Goal: Task Accomplishment & Management: Use online tool/utility

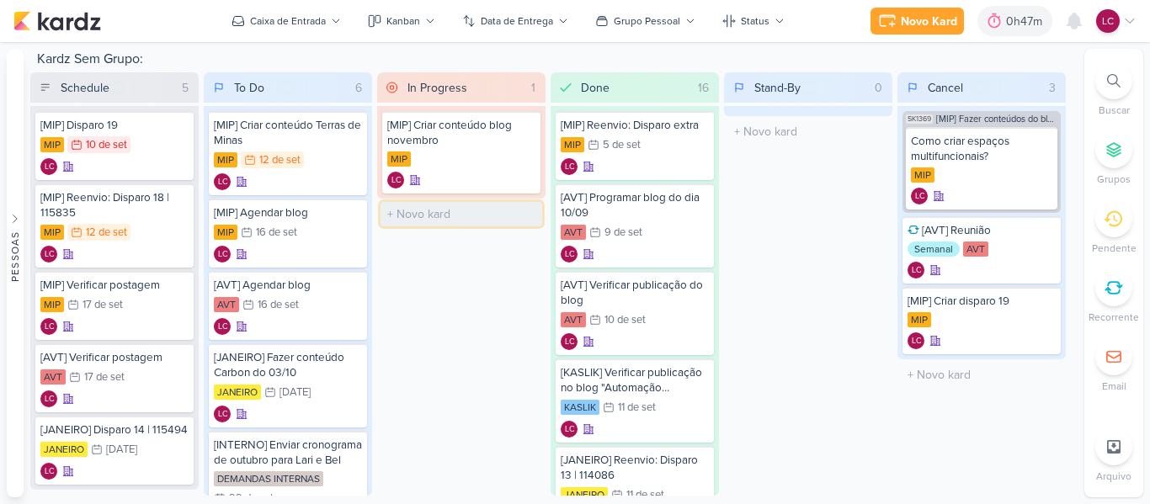
click at [454, 210] on input "text" at bounding box center [461, 214] width 162 height 24
type input "Organizar cronograma para as meninas do atendimento"
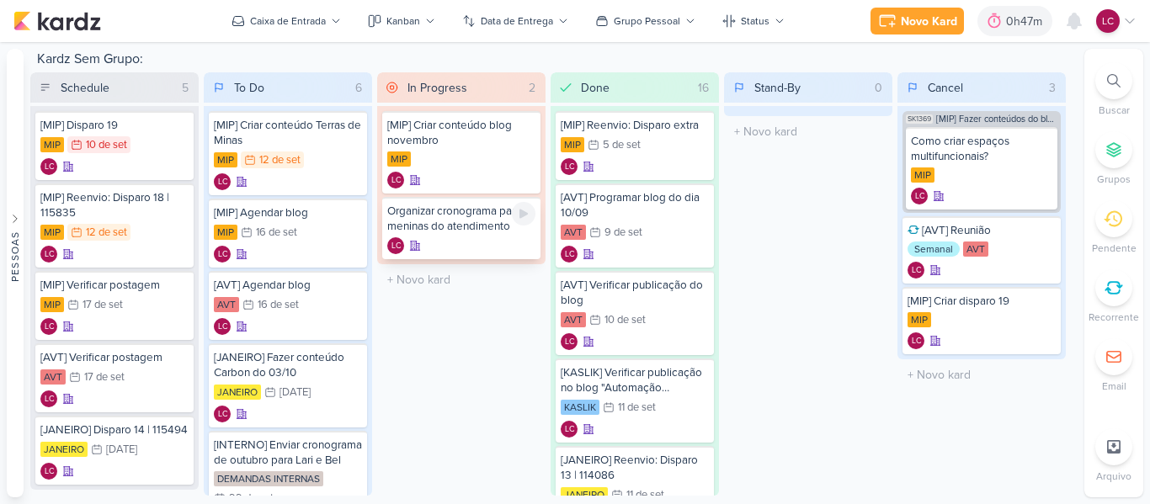
click at [449, 236] on div "Organizar cronograma para as meninas do atendimento LC" at bounding box center [461, 228] width 158 height 62
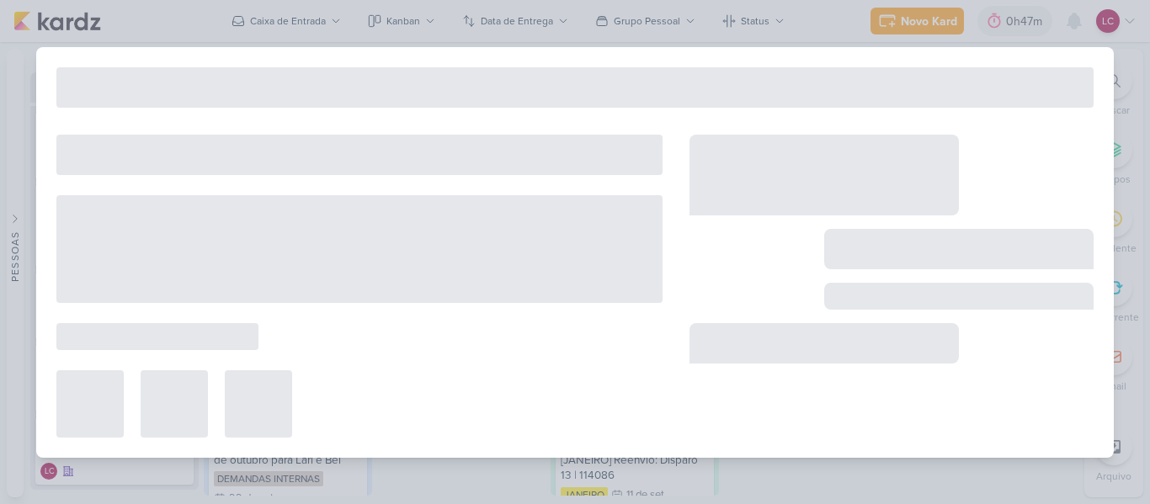
type input "Organizar cronograma para as meninas do atendimento"
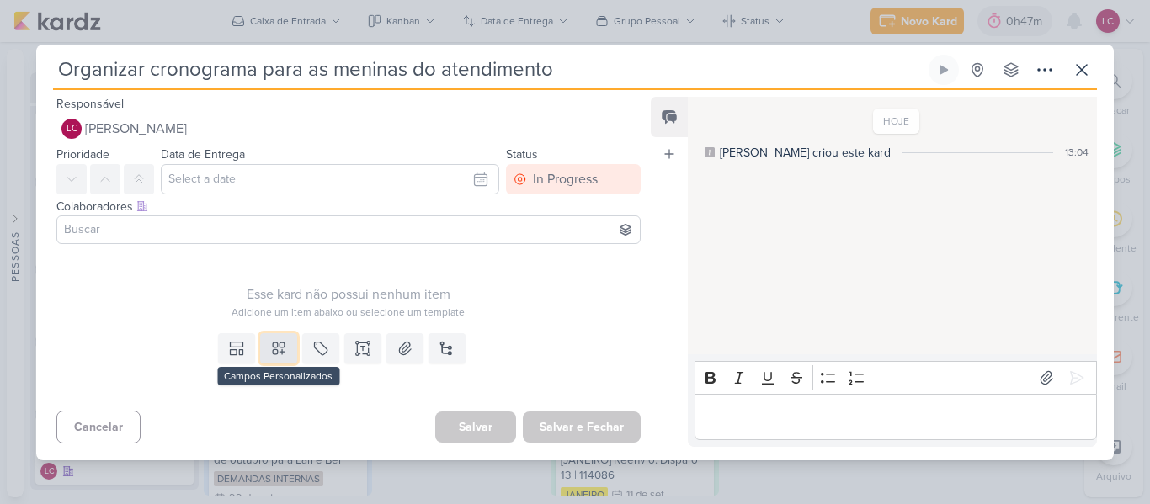
click at [260, 338] on button at bounding box center [278, 348] width 37 height 30
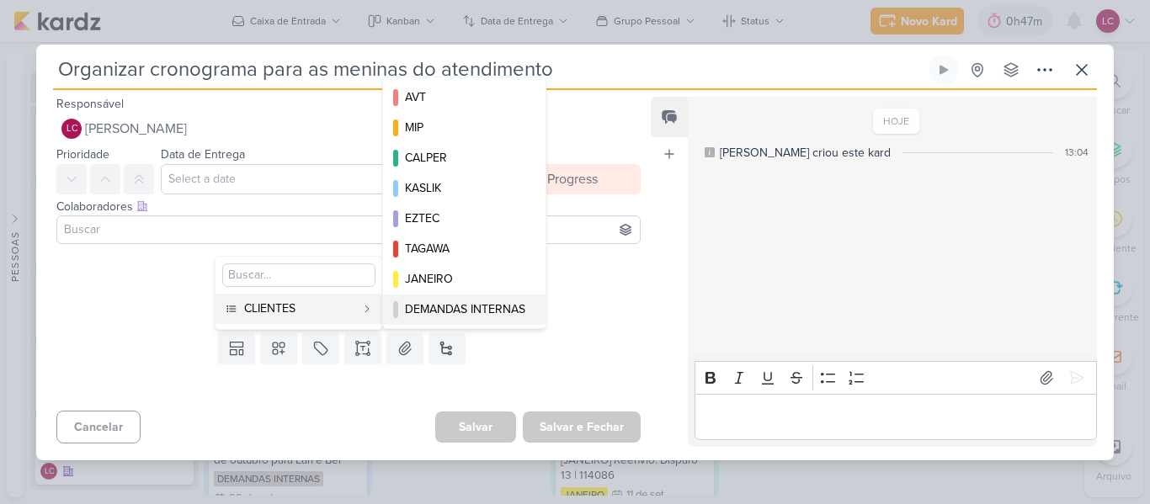
click at [470, 299] on button "DEMANDAS INTERNAS" at bounding box center [464, 310] width 162 height 30
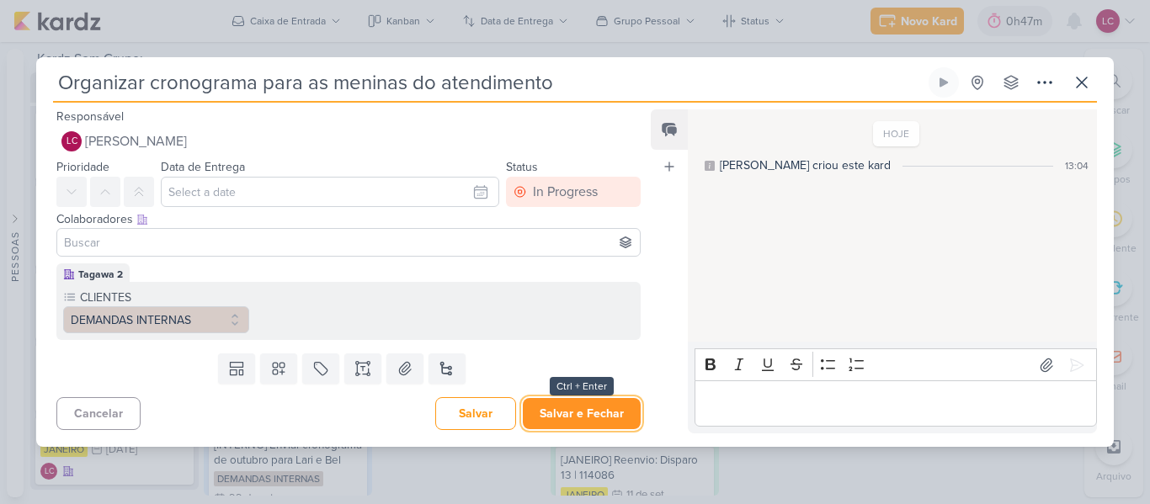
click at [548, 413] on button "Salvar e Fechar" at bounding box center [582, 413] width 118 height 31
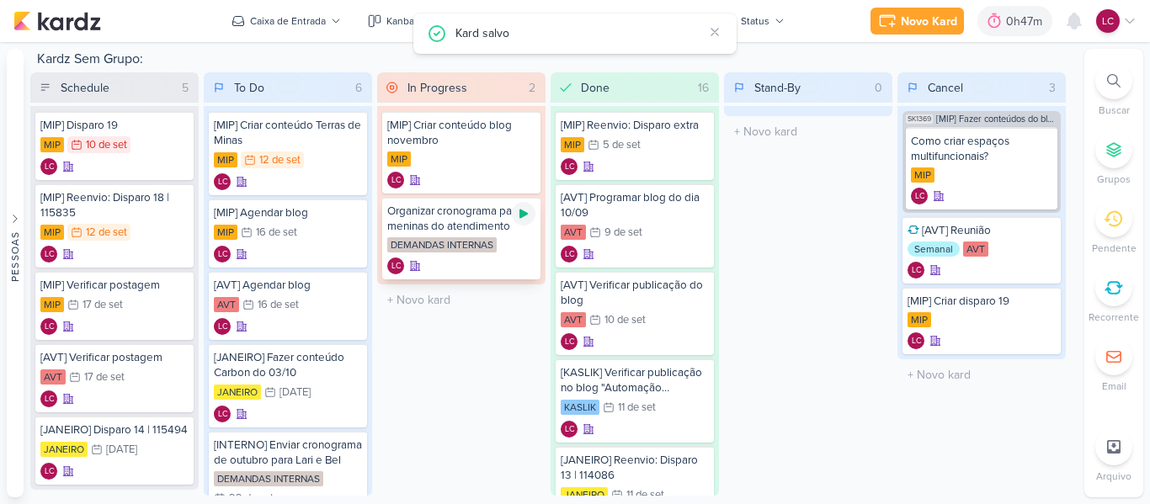
click at [522, 215] on icon at bounding box center [523, 214] width 8 height 9
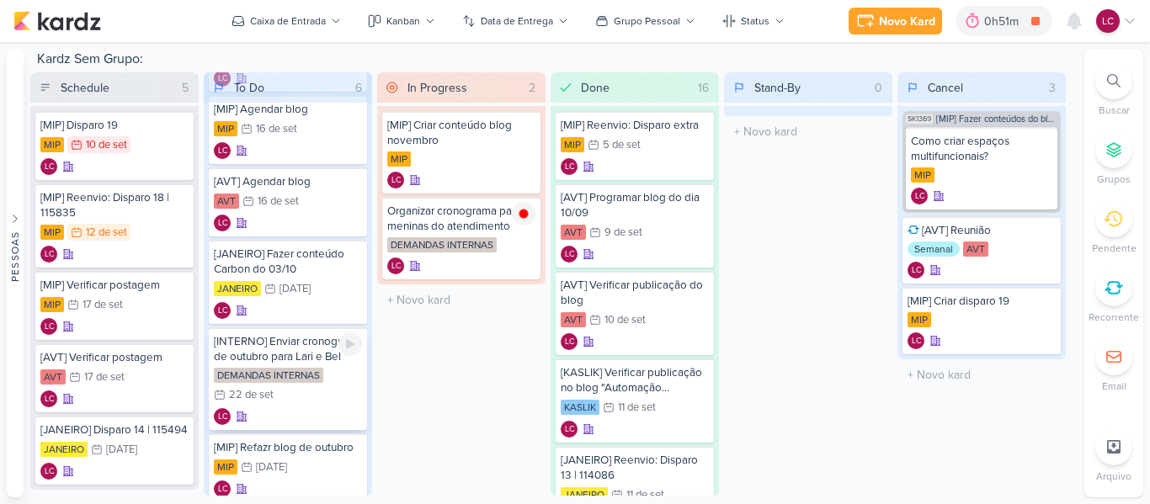
scroll to position [153, 0]
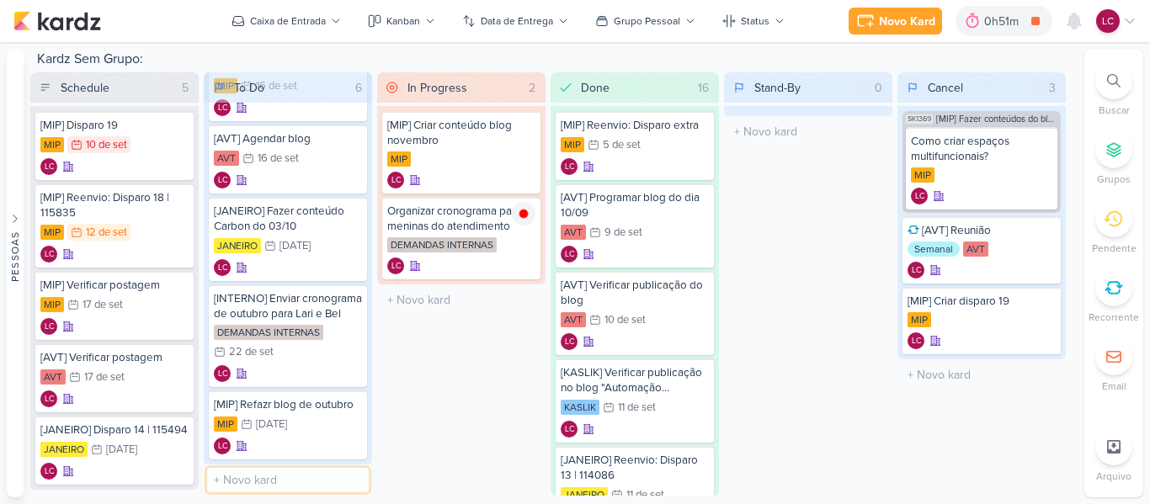
click at [251, 469] on input "text" at bounding box center [288, 480] width 162 height 24
type input "Definir novo cronograma para o atendimento"
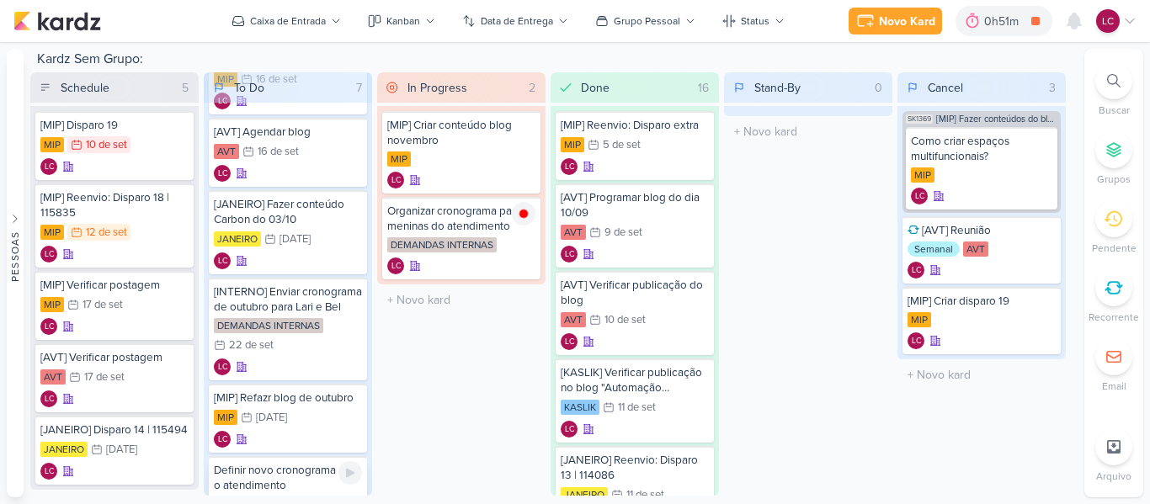
click at [290, 486] on div "Definir novo cronograma para o atendimento" at bounding box center [288, 478] width 148 height 30
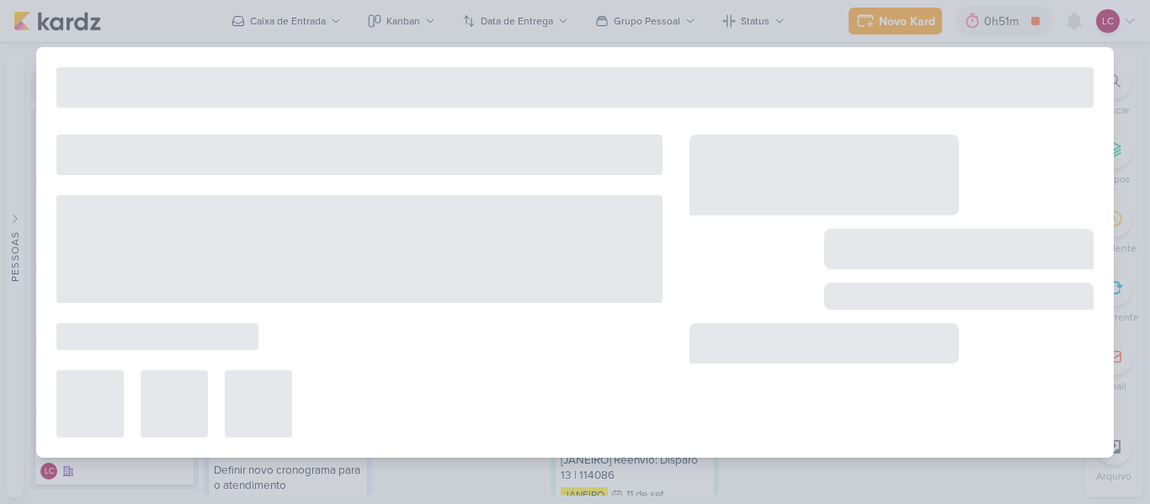
type input "Definir novo cronograma para o atendimento"
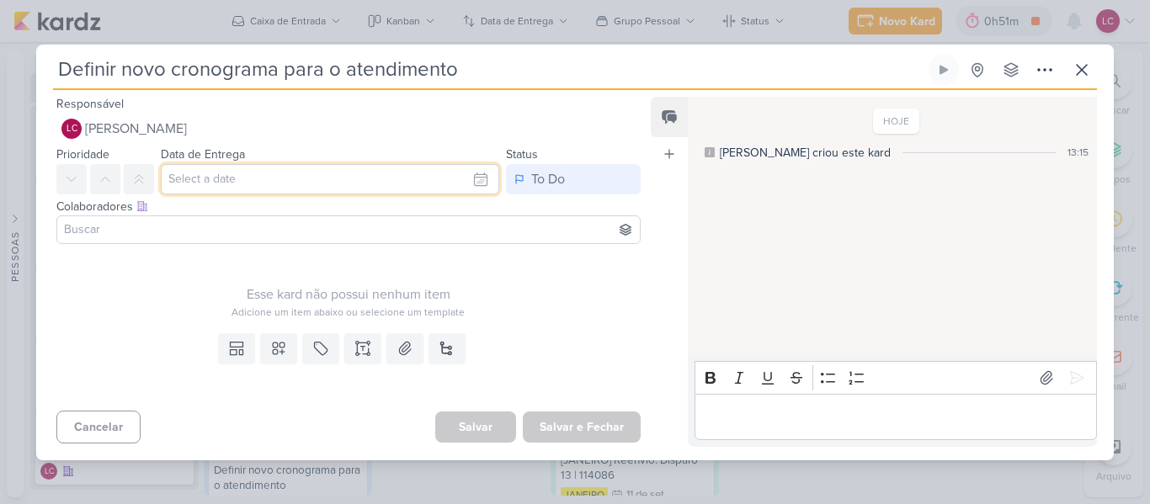
click at [262, 187] on input "text" at bounding box center [330, 179] width 338 height 30
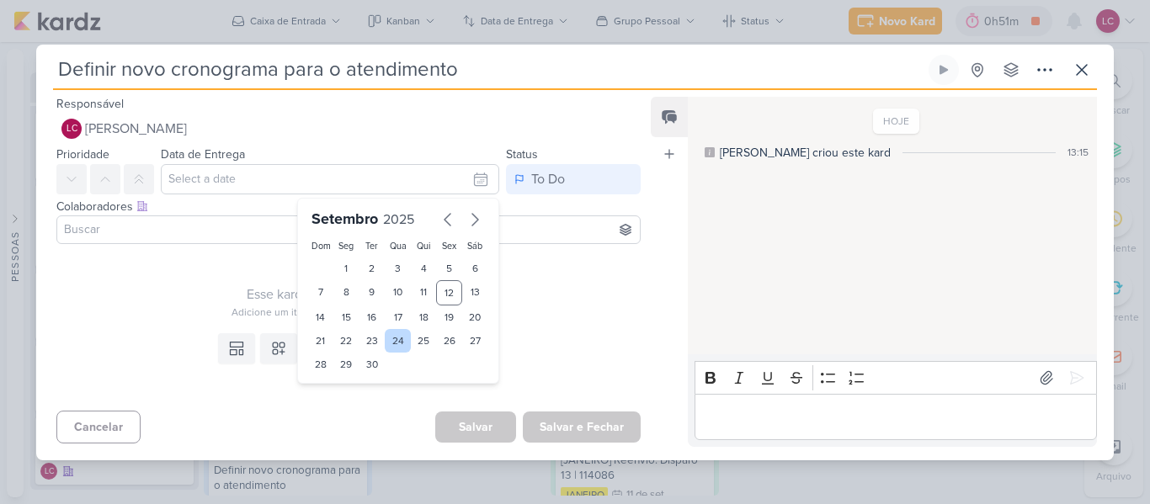
click at [400, 343] on div "24" at bounding box center [398, 341] width 26 height 24
type input "[DATE] 23:59"
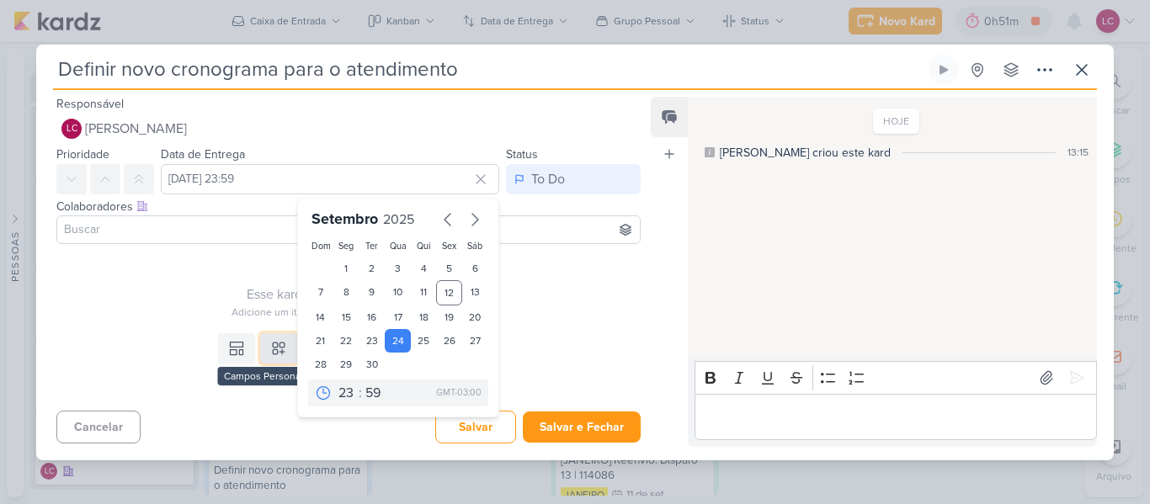
click at [273, 342] on icon at bounding box center [278, 348] width 17 height 17
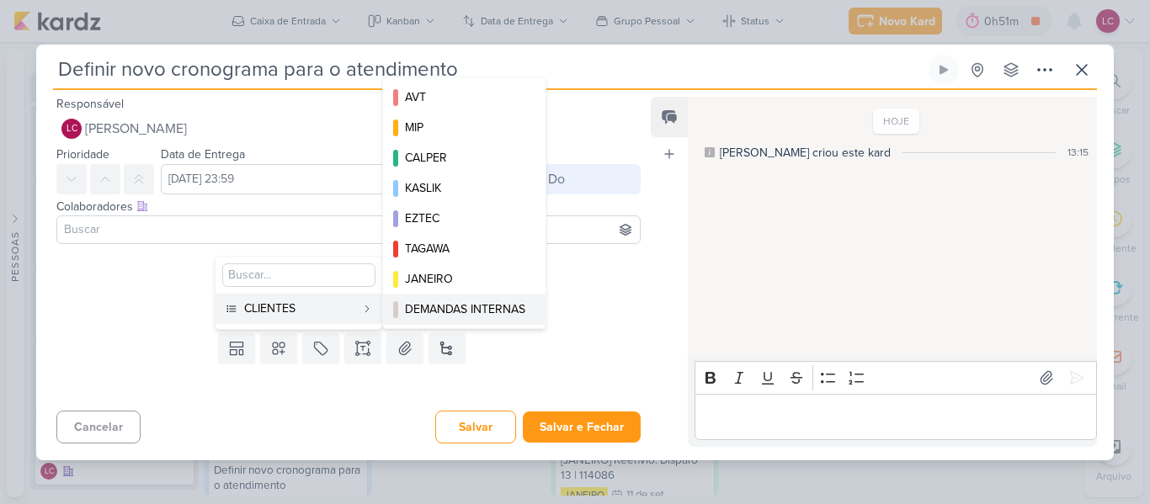
click at [444, 316] on div "DEMANDAS INTERNAS" at bounding box center [465, 309] width 120 height 18
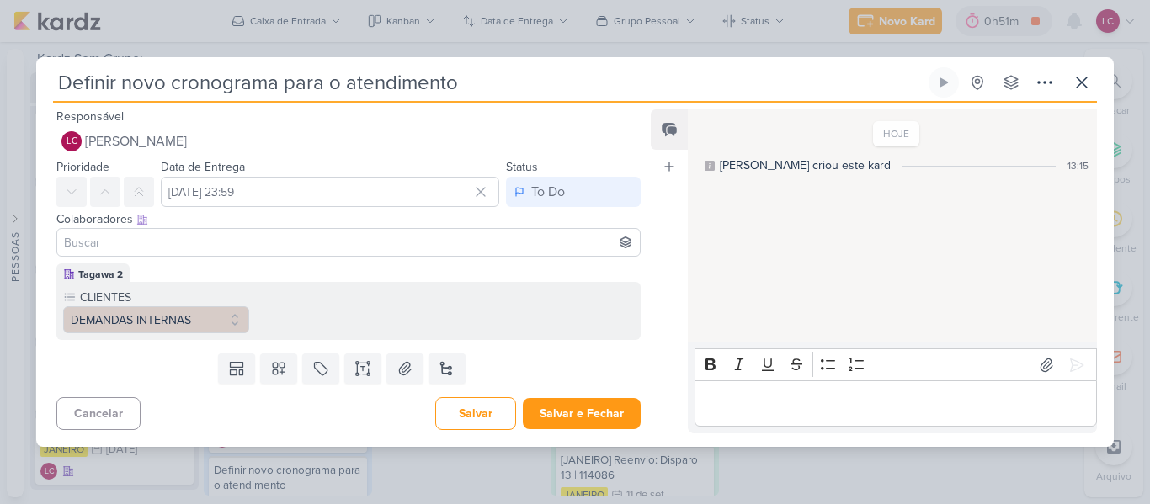
click at [566, 429] on div "Salvar Salvar e Fechar Ctrl + Enter" at bounding box center [537, 413] width 205 height 33
click at [566, 413] on button "Salvar e Fechar" at bounding box center [582, 413] width 118 height 31
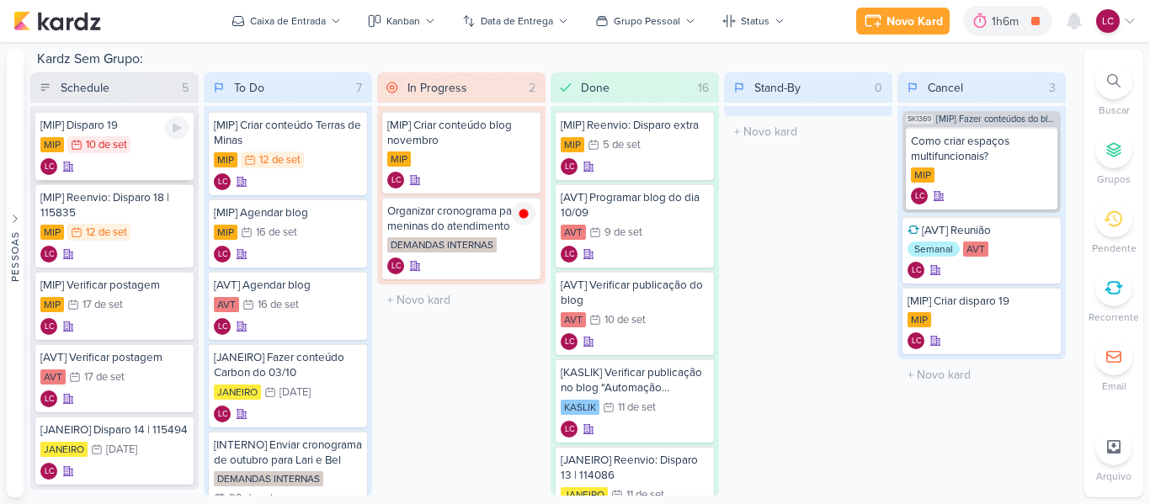
click at [128, 161] on div "LC" at bounding box center [114, 166] width 148 height 17
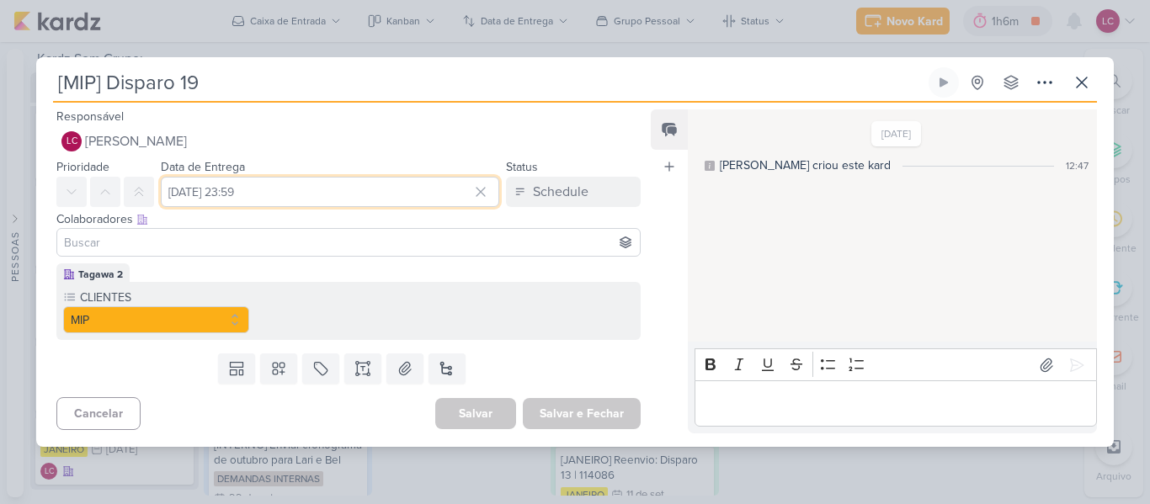
click at [253, 194] on input "10 de setembro de 2025 às 23:59" at bounding box center [330, 192] width 338 height 30
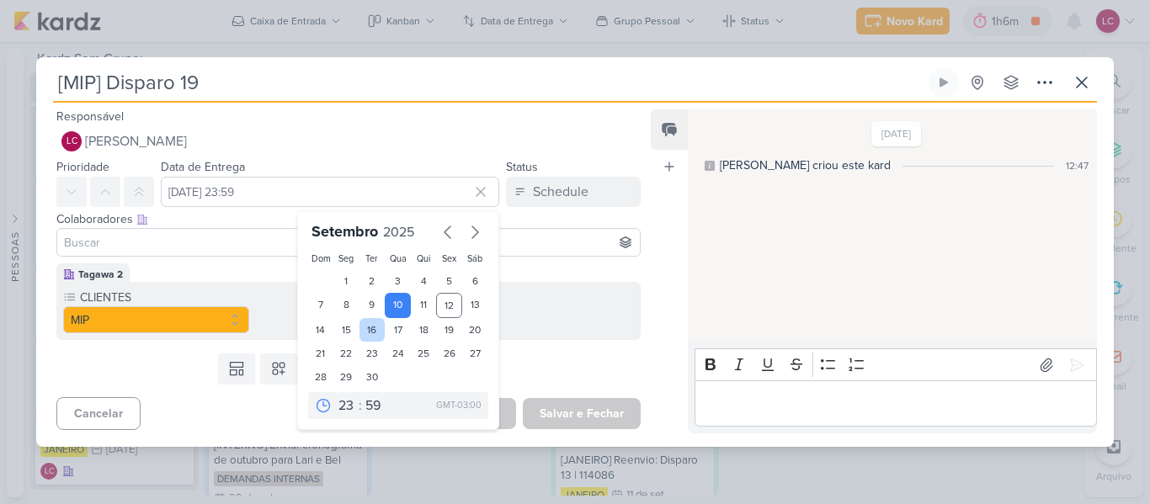
click at [367, 332] on div "16" at bounding box center [372, 330] width 26 height 24
type input "16 de setembro de 2025 às 23:59"
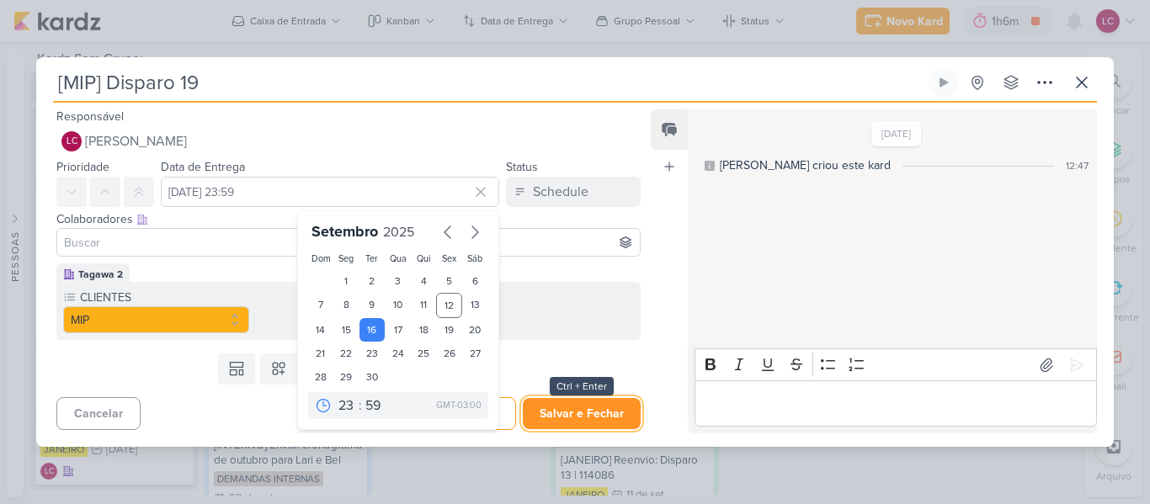
click at [623, 405] on button "Salvar e Fechar" at bounding box center [582, 413] width 118 height 31
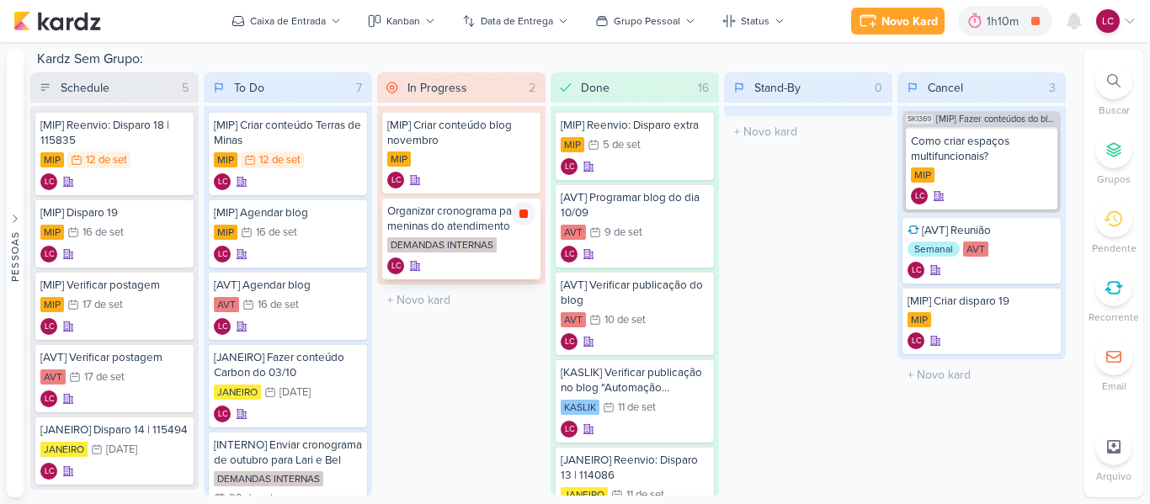
click at [521, 206] on div at bounding box center [524, 214] width 24 height 24
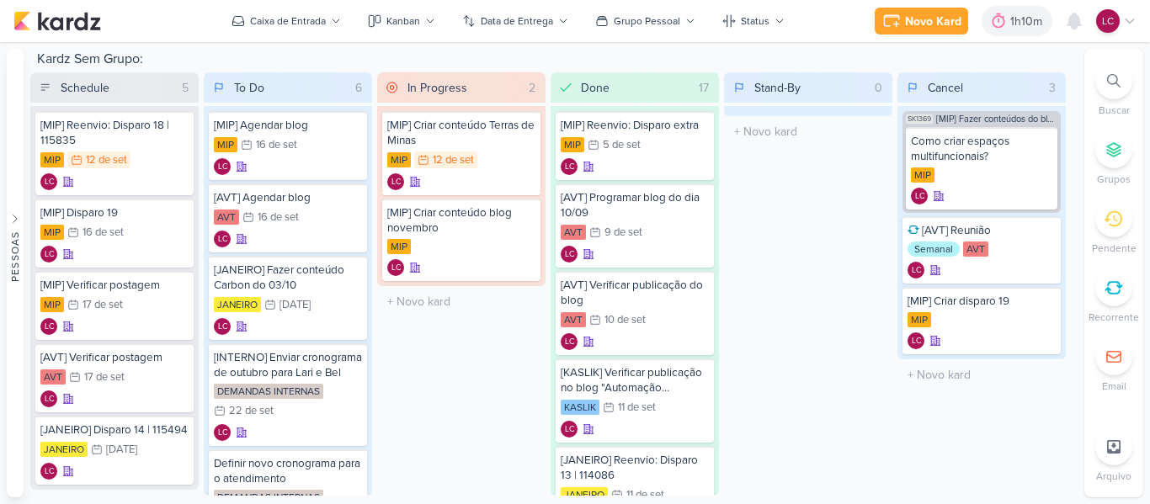
click at [820, 152] on div "Stand-By 0 Mover Para Esquerda Mover Para Direita Deletar O título do kard deve…" at bounding box center [808, 283] width 168 height 423
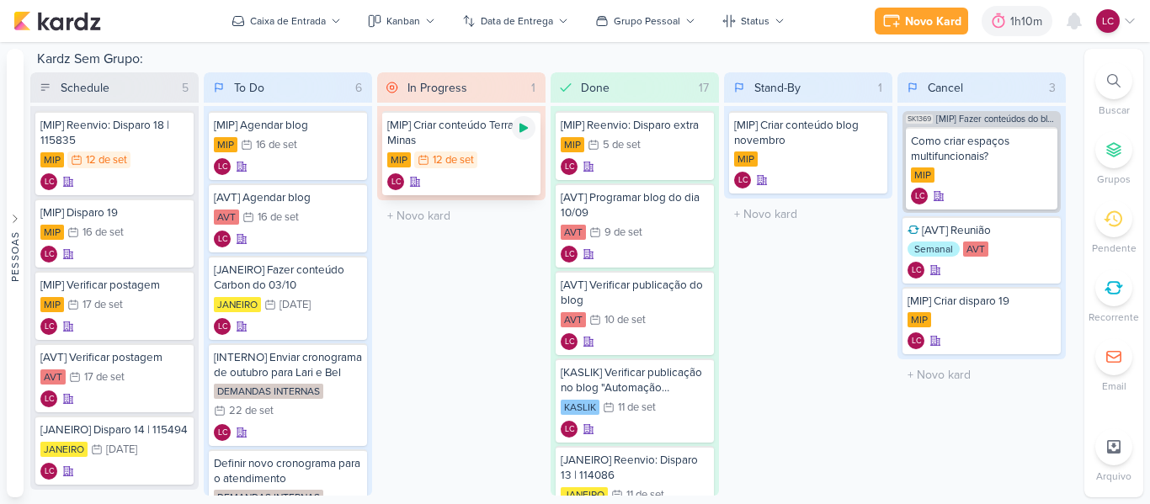
click at [528, 134] on icon at bounding box center [523, 127] width 13 height 13
